Goal: Information Seeking & Learning: Learn about a topic

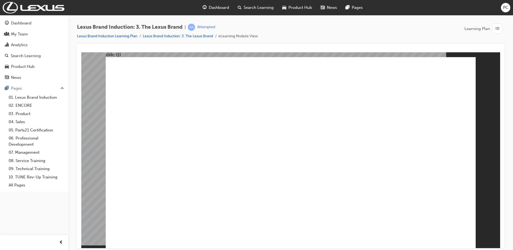
checkbox input "true"
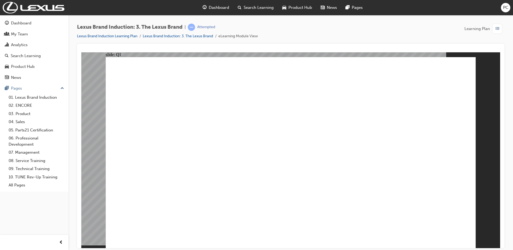
checkbox input "true"
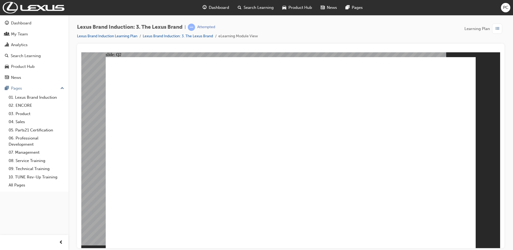
radio input "true"
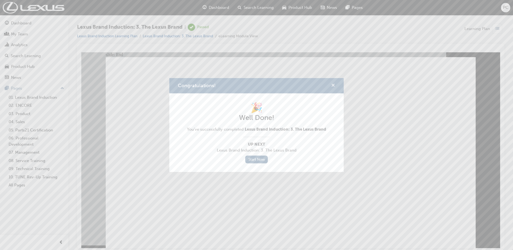
click at [334, 83] on span "cross-icon" at bounding box center [333, 85] width 4 height 5
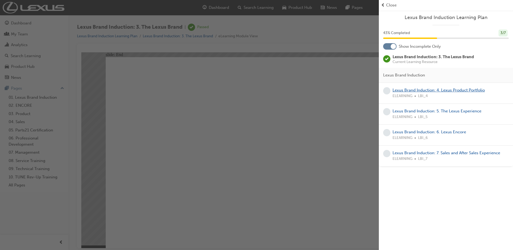
click at [428, 92] on link "Lexus Brand Induction: 4. Lexus Product Portfolio" at bounding box center [439, 90] width 92 height 5
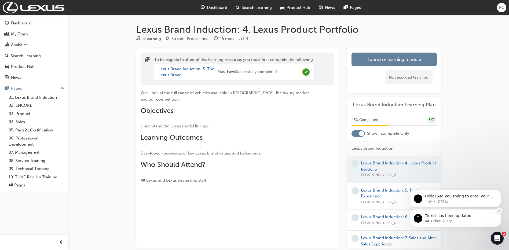
click at [501, 210] on icon "Dismiss notification" at bounding box center [499, 210] width 3 height 3
click at [499, 212] on icon "Dismiss notification" at bounding box center [500, 211] width 2 height 2
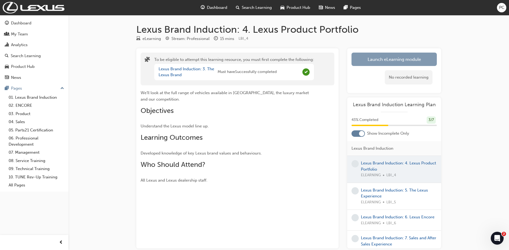
click at [405, 61] on button "Launch eLearning module" at bounding box center [394, 59] width 85 height 13
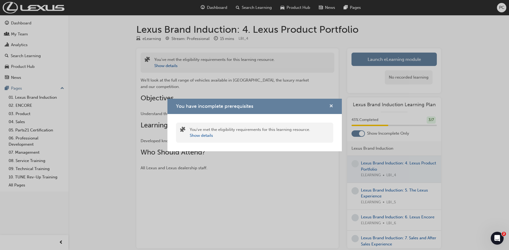
click at [333, 107] on span "cross-icon" at bounding box center [331, 106] width 4 height 5
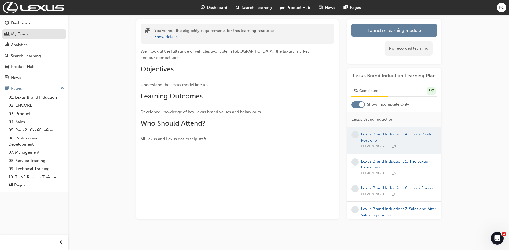
click at [18, 35] on div "My Team" at bounding box center [19, 34] width 17 height 6
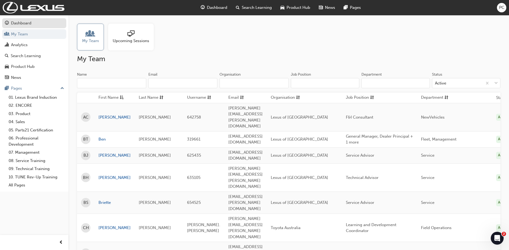
click at [21, 20] on div "Dashboard" at bounding box center [21, 23] width 20 height 6
